Goal: Communication & Community: Share content

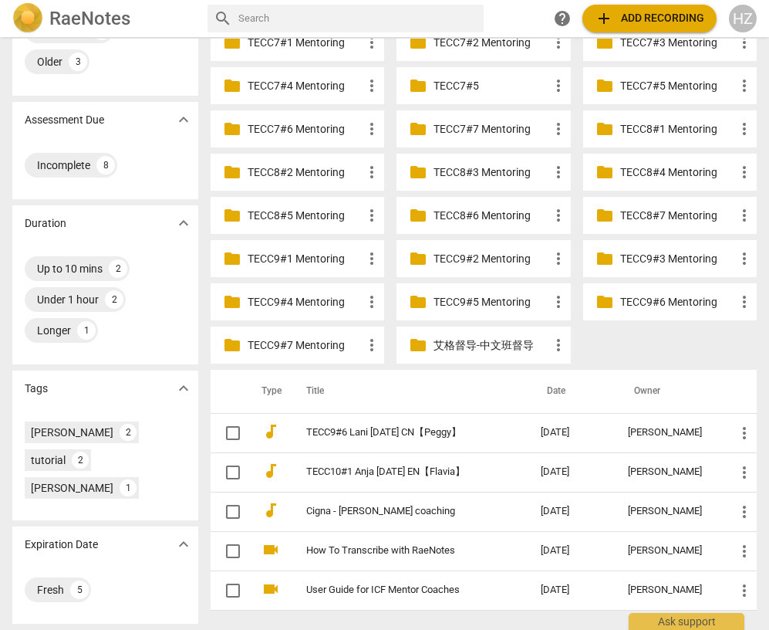
scroll to position [215, 0]
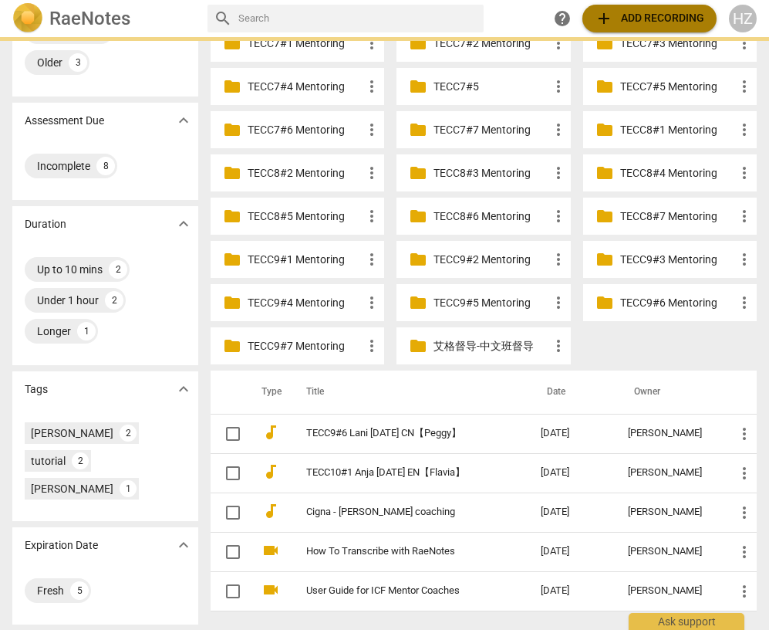
click at [633, 18] on span "add Add recording" at bounding box center [650, 18] width 110 height 19
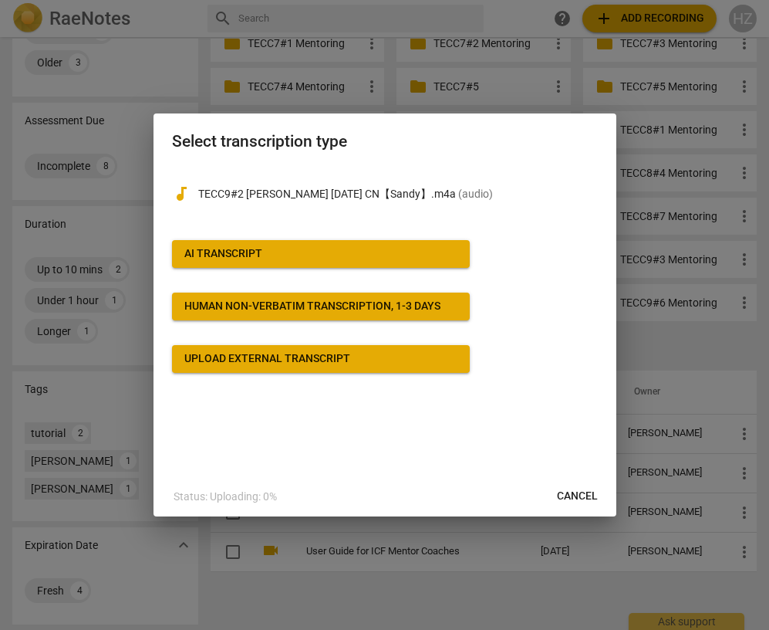
click at [290, 248] on span "AI Transcript" at bounding box center [320, 253] width 273 height 15
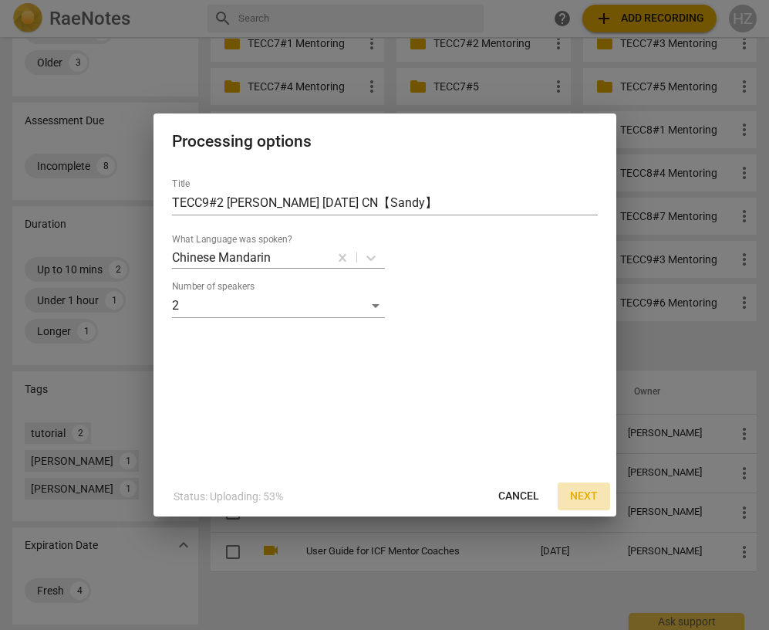
click at [575, 496] on span "Next" at bounding box center [584, 495] width 28 height 15
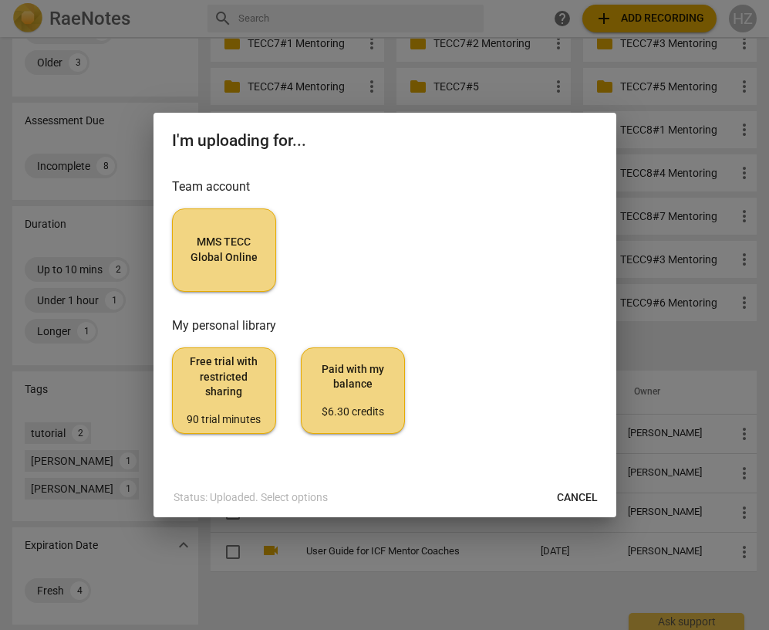
click at [246, 225] on button "MMS TECC Global Online" at bounding box center [224, 249] width 104 height 83
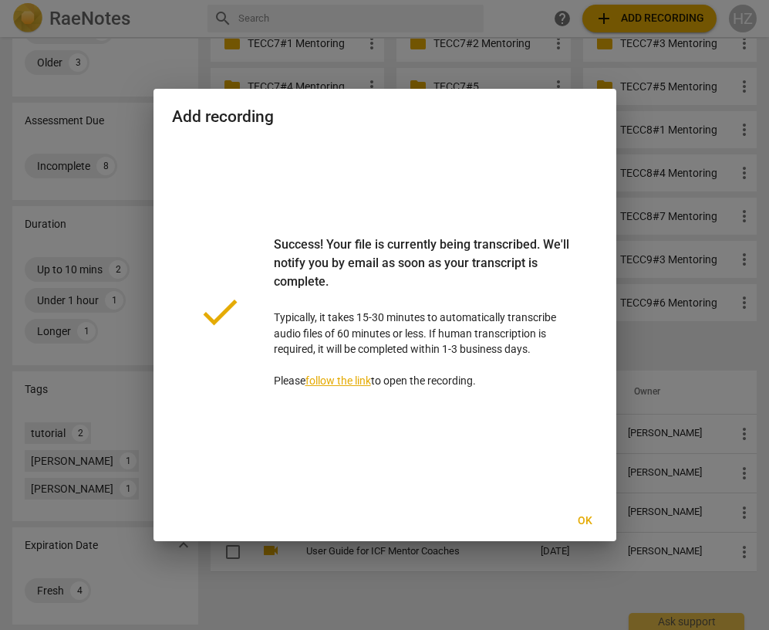
click at [577, 517] on span "Ok" at bounding box center [585, 520] width 25 height 15
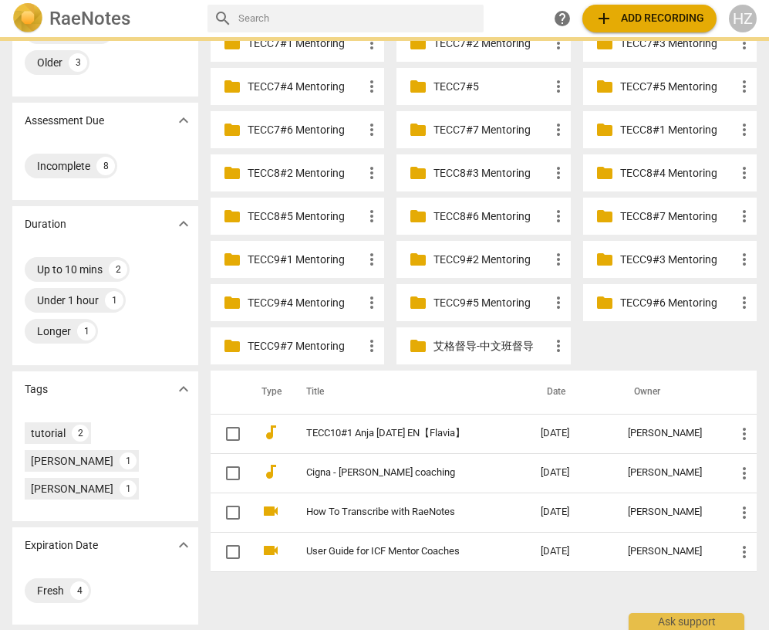
scroll to position [0, 0]
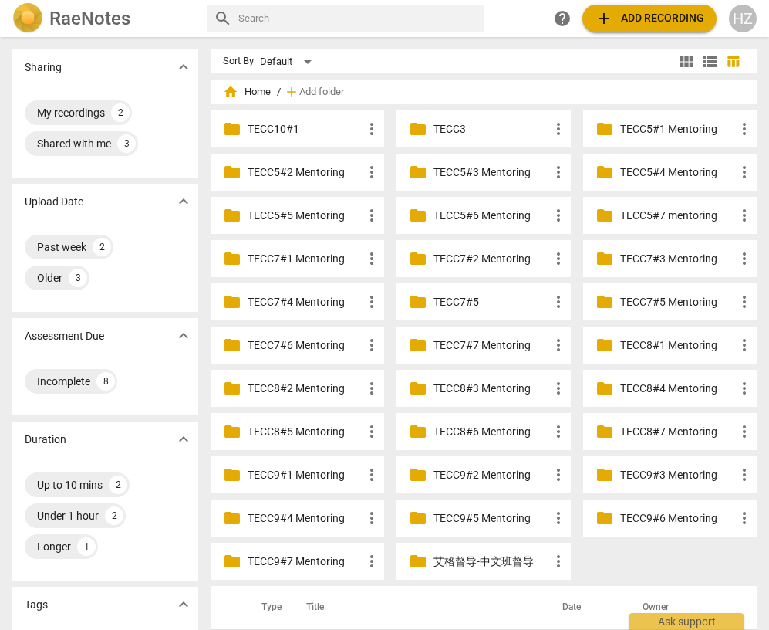
click at [638, 22] on span "add Add recording" at bounding box center [650, 18] width 110 height 19
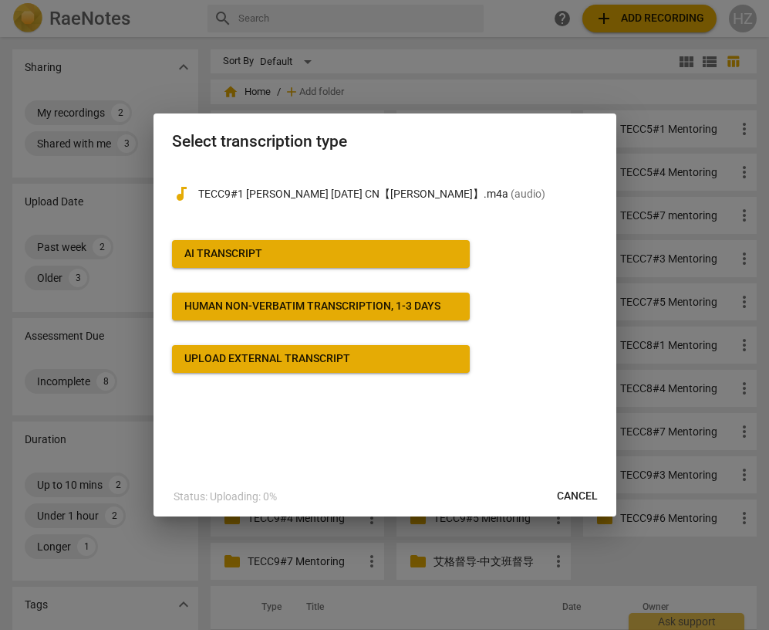
click at [279, 261] on button "AI Transcript" at bounding box center [321, 254] width 298 height 28
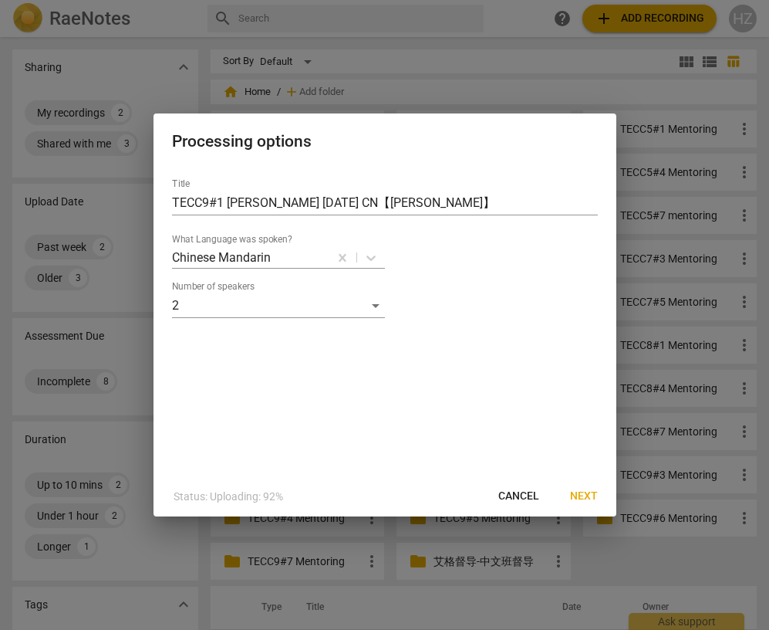
click at [589, 496] on span "Next" at bounding box center [584, 495] width 28 height 15
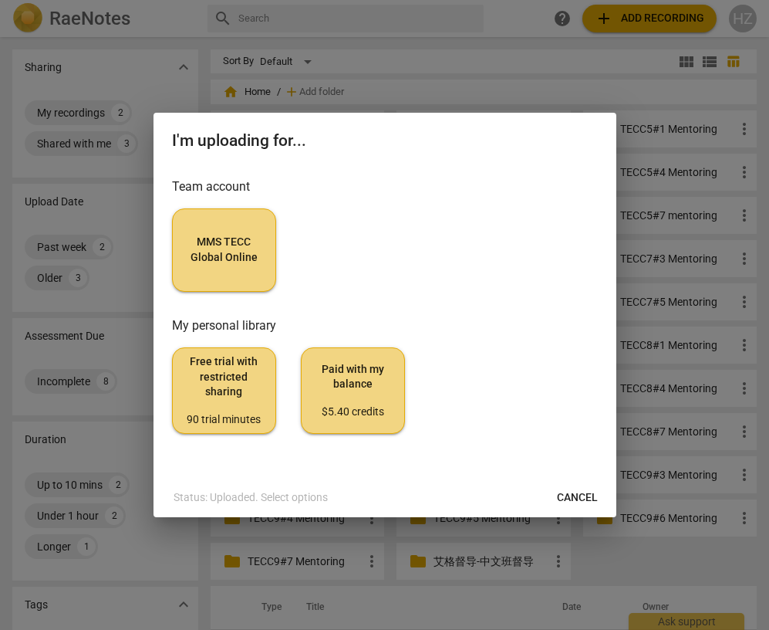
click at [230, 238] on span "MMS TECC Global Online" at bounding box center [224, 250] width 78 height 30
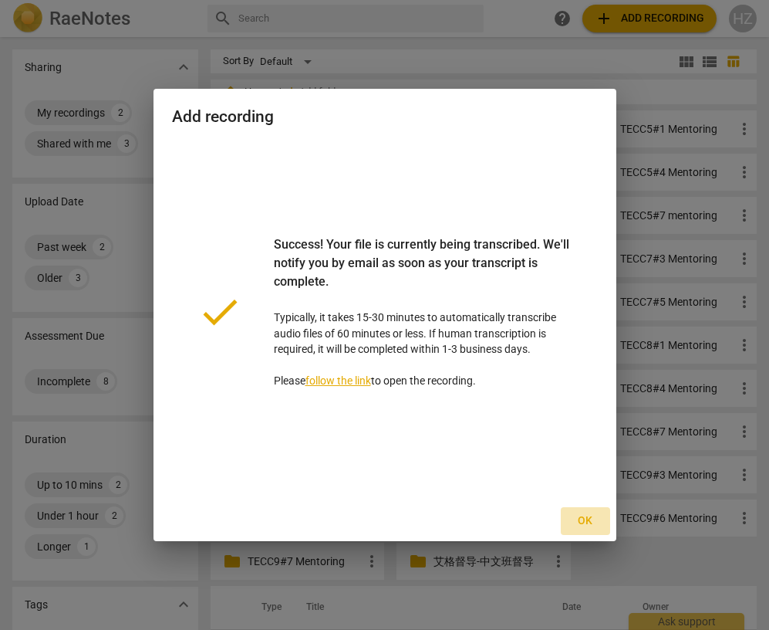
click at [587, 516] on span "Ok" at bounding box center [585, 520] width 25 height 15
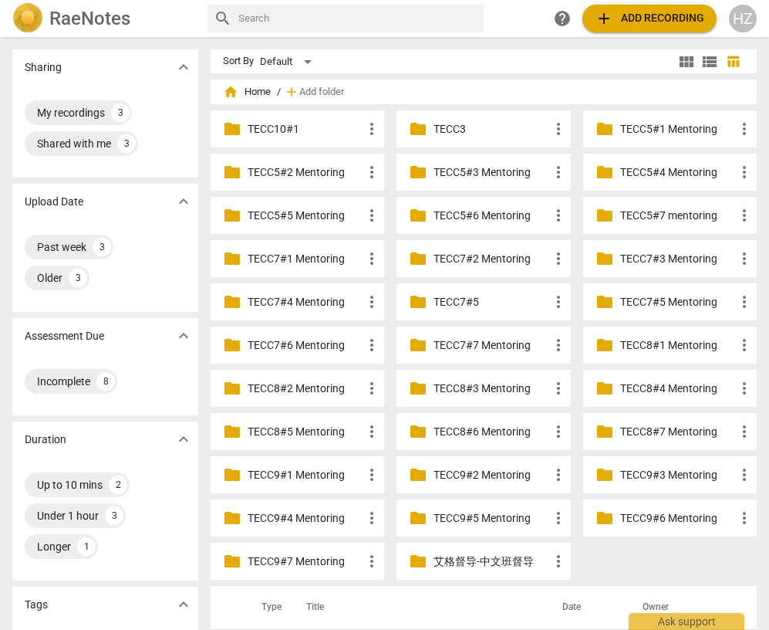
scroll to position [248, 0]
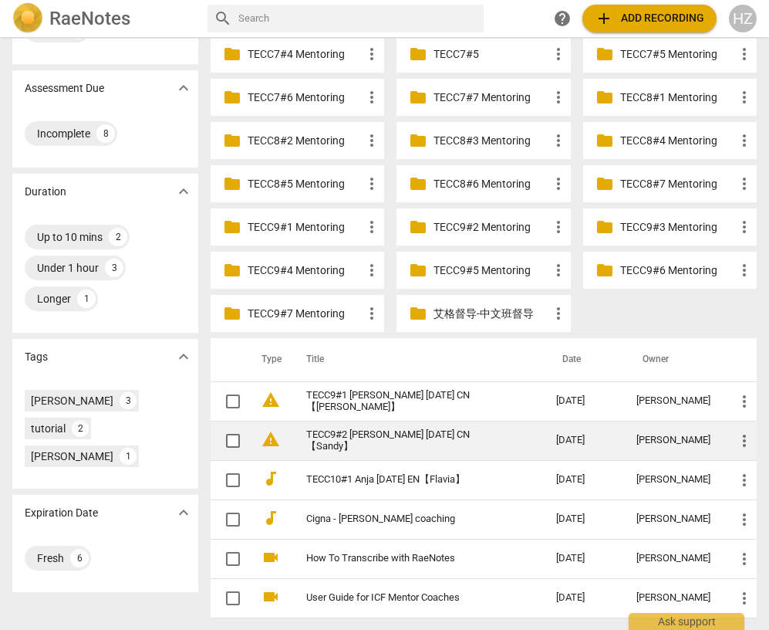
click at [373, 440] on link "TECC9#2 [PERSON_NAME] [DATE] CN【Sandy】" at bounding box center [403, 440] width 194 height 23
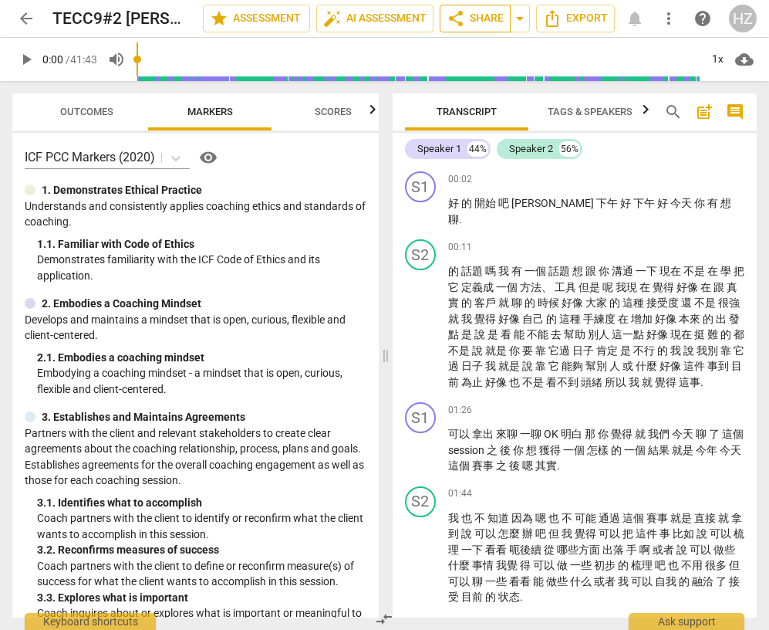
click at [478, 16] on span "share Share" at bounding box center [475, 18] width 57 height 19
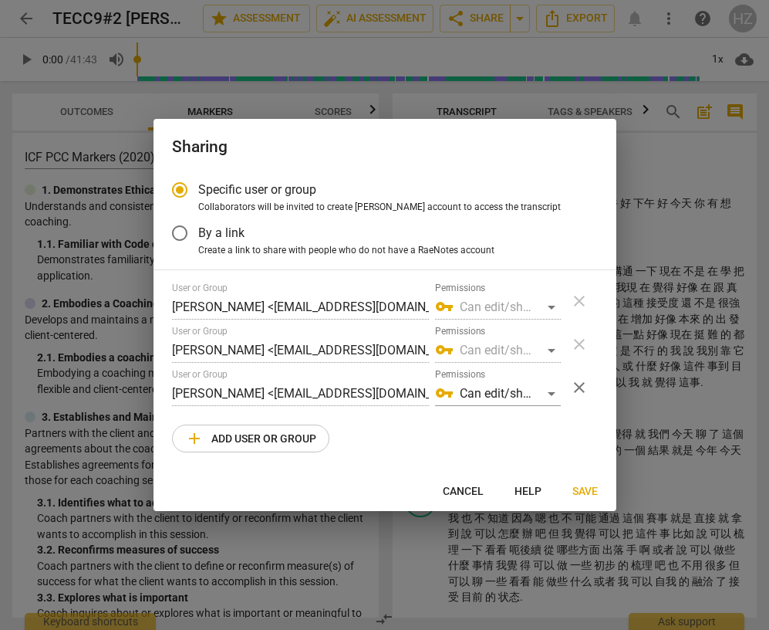
click at [223, 443] on span "add Add user or group" at bounding box center [250, 438] width 131 height 19
radio input "false"
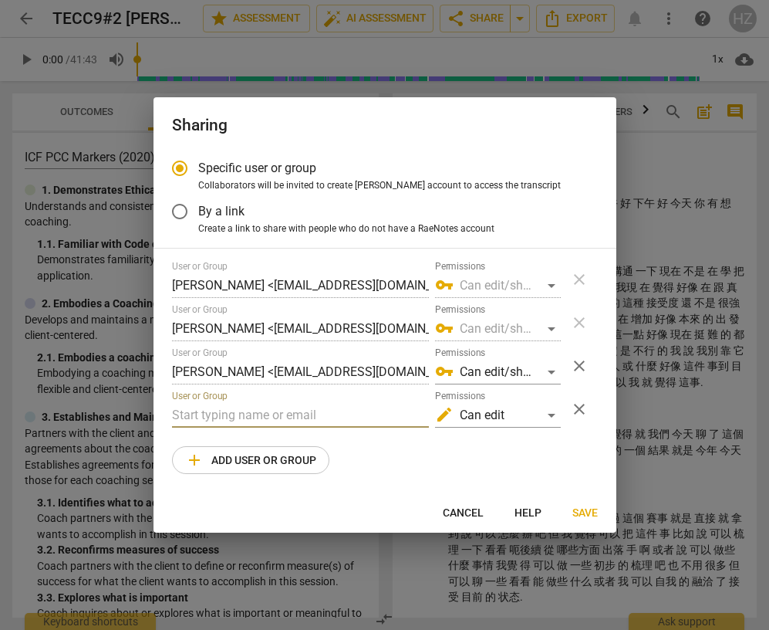
click at [208, 414] on input "text" at bounding box center [300, 415] width 257 height 25
paste input "[EMAIL_ADDRESS][DOMAIN_NAME] [EMAIL_ADDRESS][DOMAIN_NAME]"
drag, startPoint x: 293, startPoint y: 416, endPoint x: 471, endPoint y: 417, distance: 177.5
click at [471, 417] on div "User or Group [EMAIL_ADDRESS][DOMAIN_NAME] [EMAIL_ADDRESS][DOMAIN_NAME] Permiss…" at bounding box center [366, 408] width 389 height 37
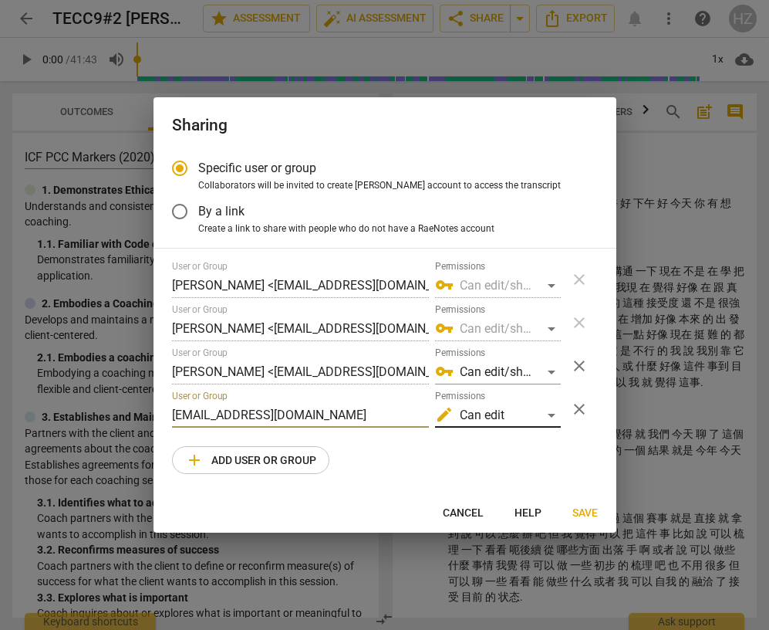
scroll to position [0, 0]
type input "[EMAIL_ADDRESS][DOMAIN_NAME]"
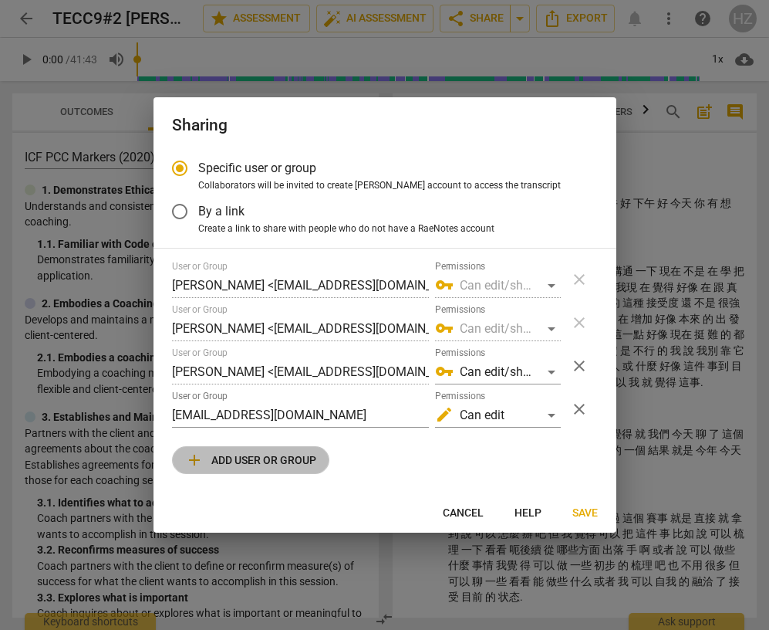
click at [187, 456] on span "add" at bounding box center [194, 460] width 19 height 19
radio input "false"
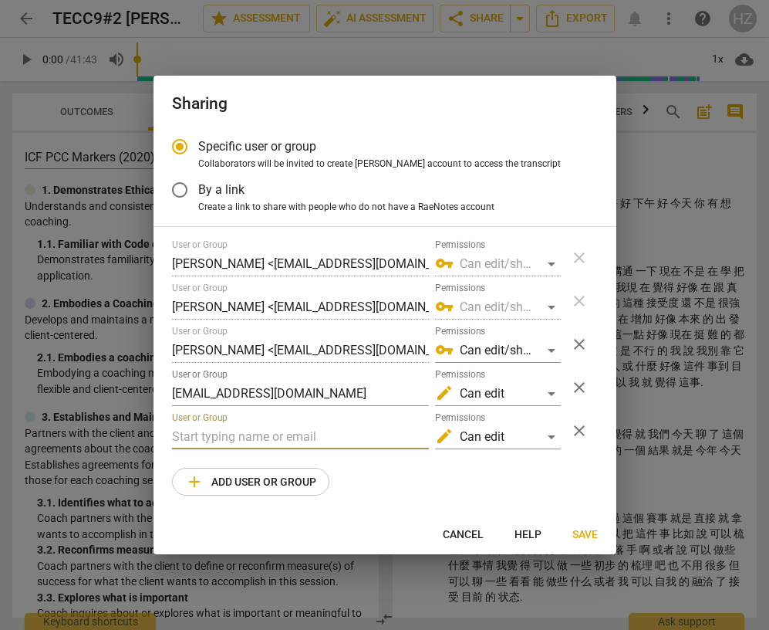
click at [241, 436] on input "text" at bounding box center [300, 436] width 257 height 25
paste input "[EMAIL_ADDRESS][DOMAIN_NAME]"
type input "[EMAIL_ADDRESS][DOMAIN_NAME]"
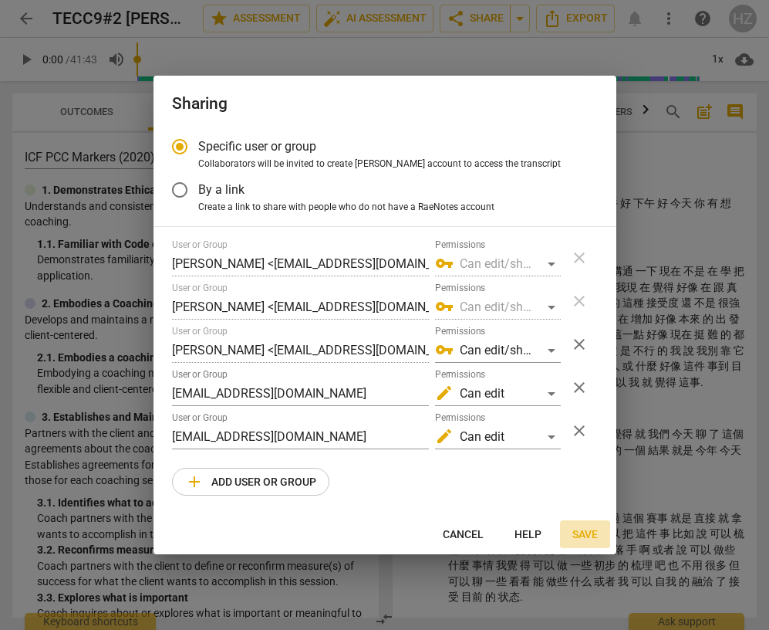
click at [586, 537] on span "Save" at bounding box center [584, 534] width 25 height 15
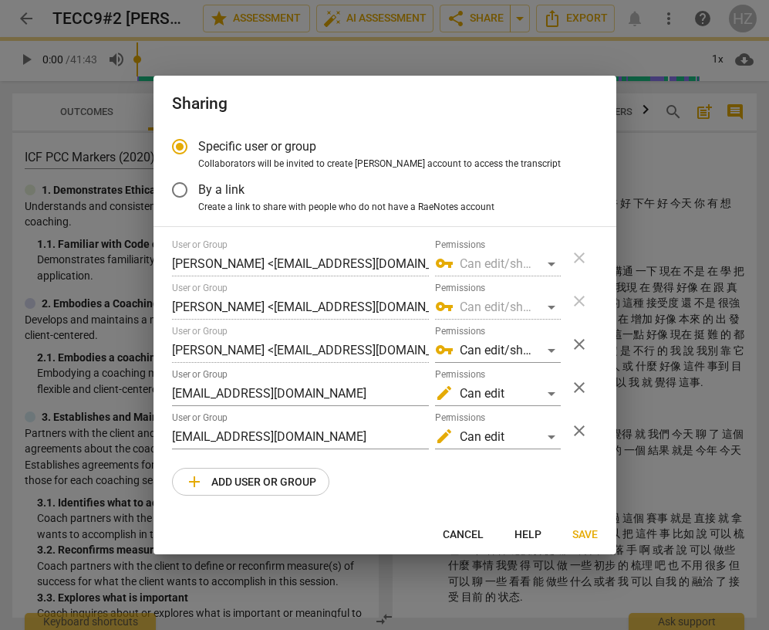
radio input "false"
type input "[PERSON_NAME] <[EMAIL_ADDRESS][DOMAIN_NAME]>"
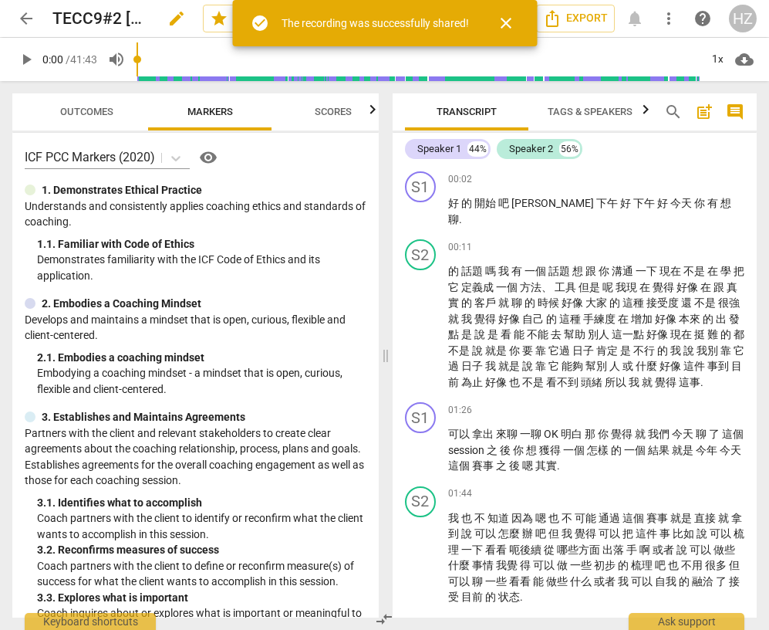
click at [156, 19] on div "TECC9#2 [PERSON_NAME] [DATE] CN【Sandy】 edit" at bounding box center [121, 19] width 138 height 28
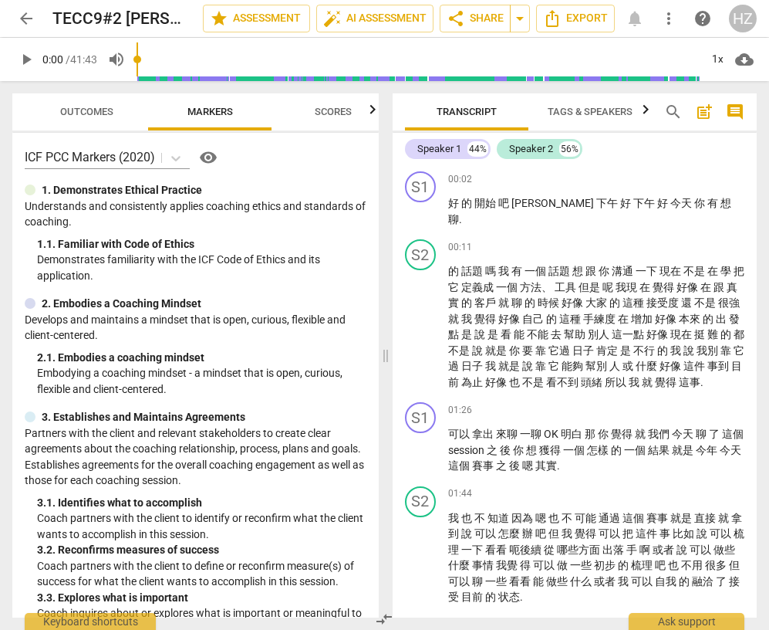
click at [25, 17] on span "arrow_back" at bounding box center [26, 18] width 19 height 19
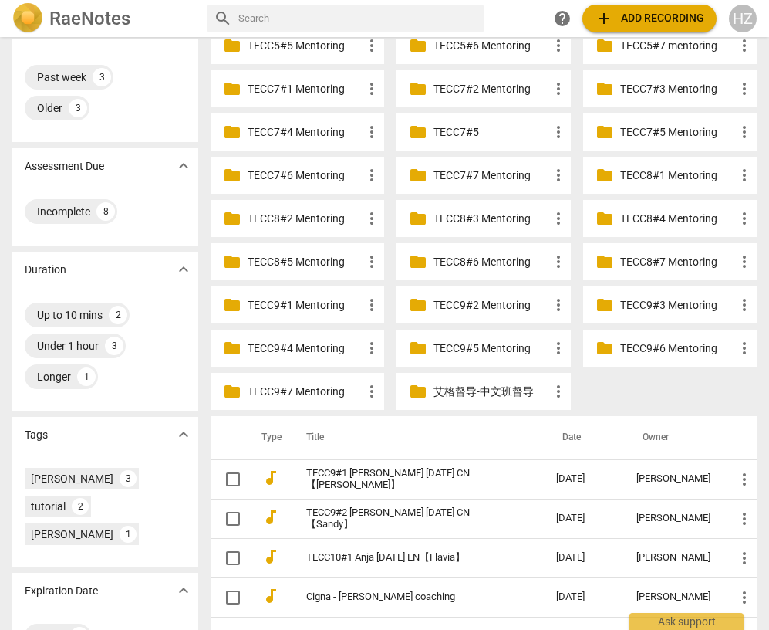
scroll to position [248, 0]
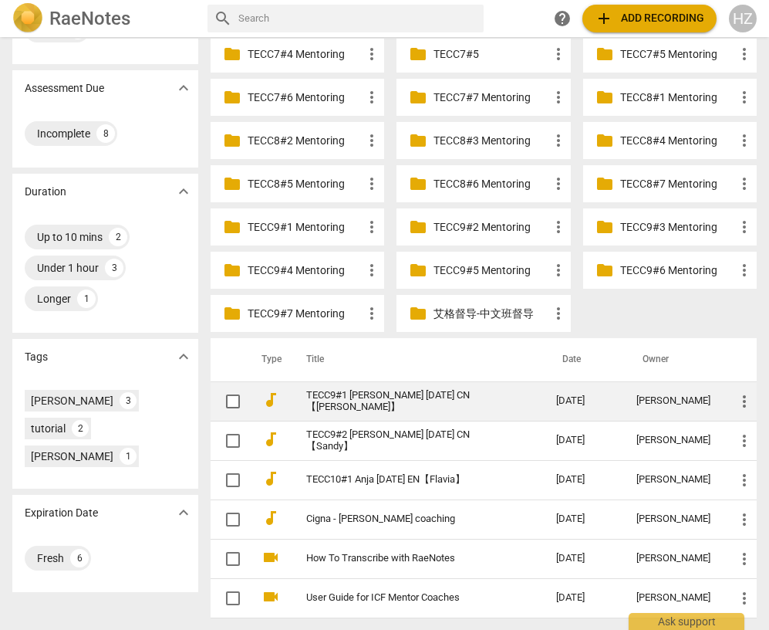
click at [408, 402] on link "TECC9#1 [PERSON_NAME] [DATE] CN【[PERSON_NAME]】" at bounding box center [403, 401] width 194 height 23
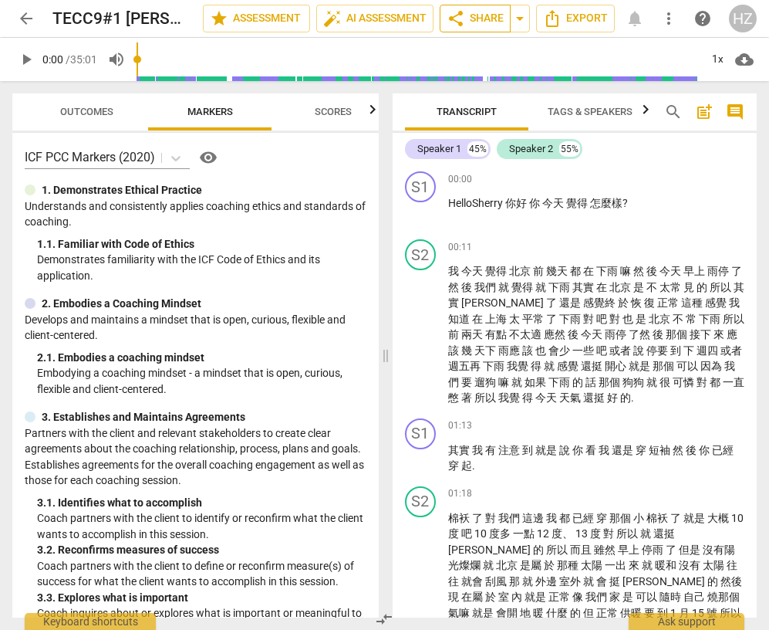
click at [476, 18] on span "share Share" at bounding box center [475, 18] width 57 height 19
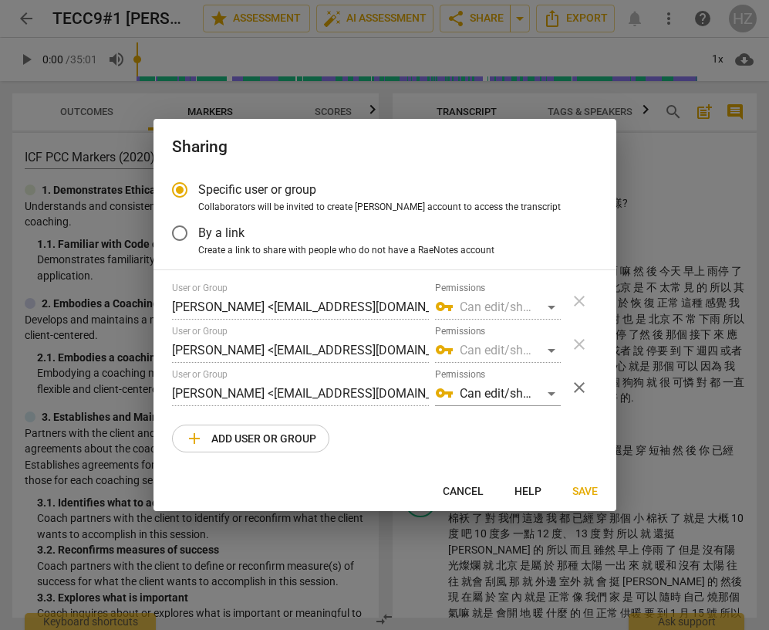
click at [228, 434] on span "add Add user or group" at bounding box center [250, 438] width 131 height 19
radio input "false"
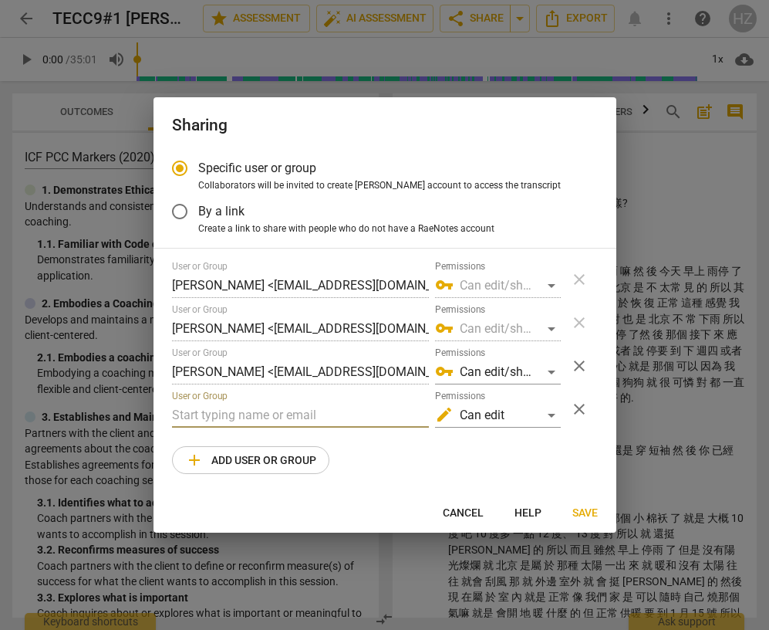
click at [212, 414] on input "text" at bounding box center [300, 415] width 257 height 25
paste input "[EMAIL_ADDRESS][DOMAIN_NAME]"
type input "[EMAIL_ADDRESS][DOMAIN_NAME]"
click at [583, 510] on span "Save" at bounding box center [584, 512] width 25 height 15
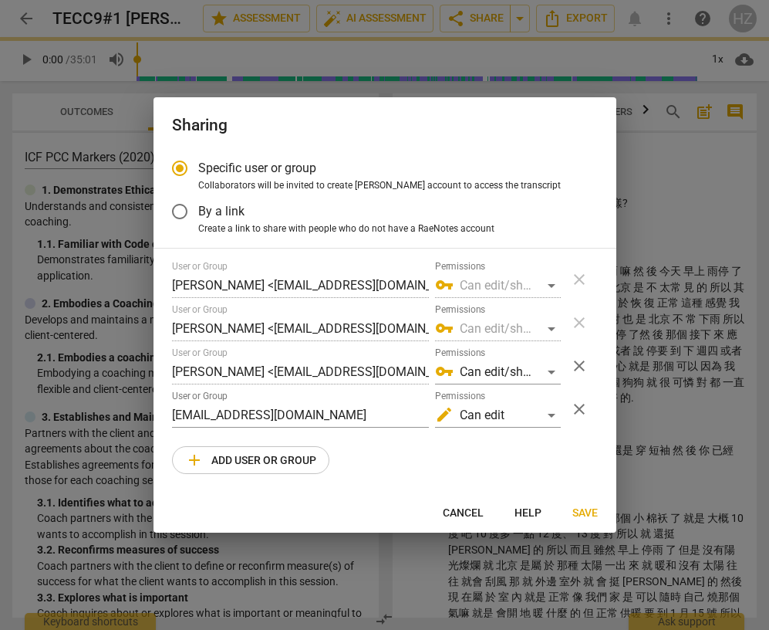
radio input "false"
type input "[PERSON_NAME] <[EMAIL_ADDRESS][DOMAIN_NAME]>"
